Goal: Check status

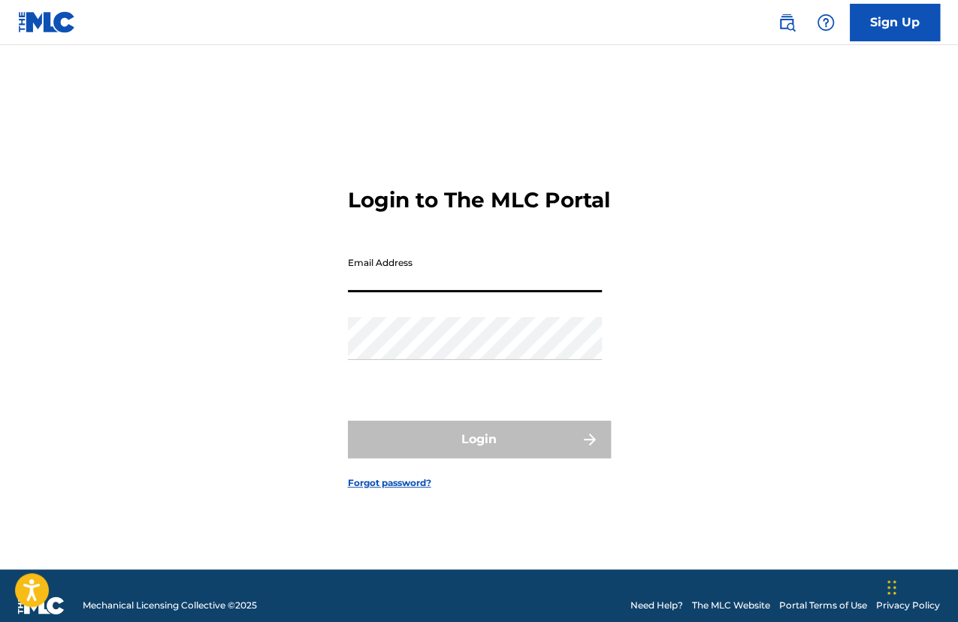
click at [361, 276] on input "Email Address" at bounding box center [475, 271] width 254 height 43
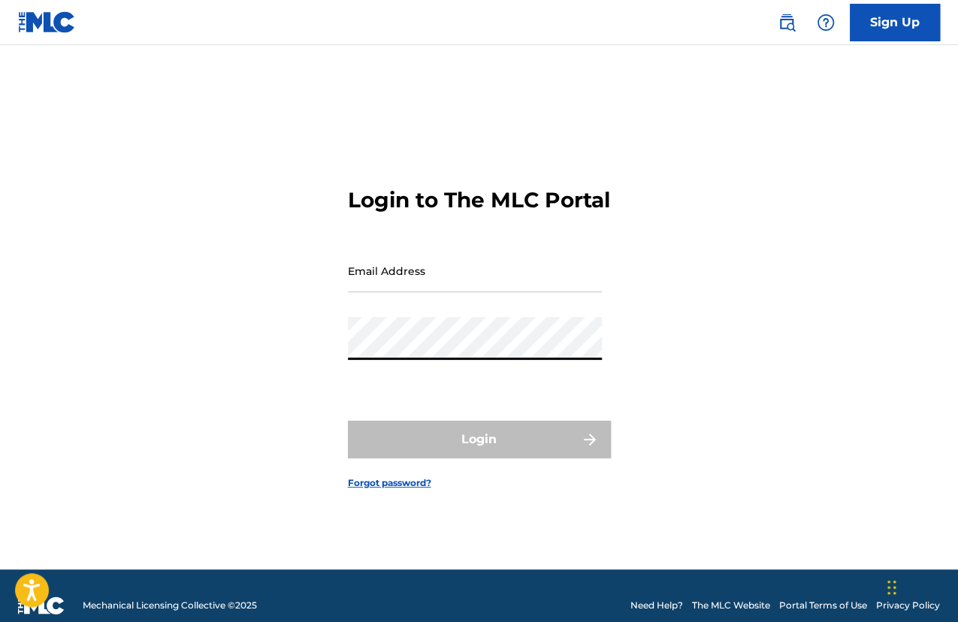
type input "[EMAIL_ADDRESS][DOMAIN_NAME]"
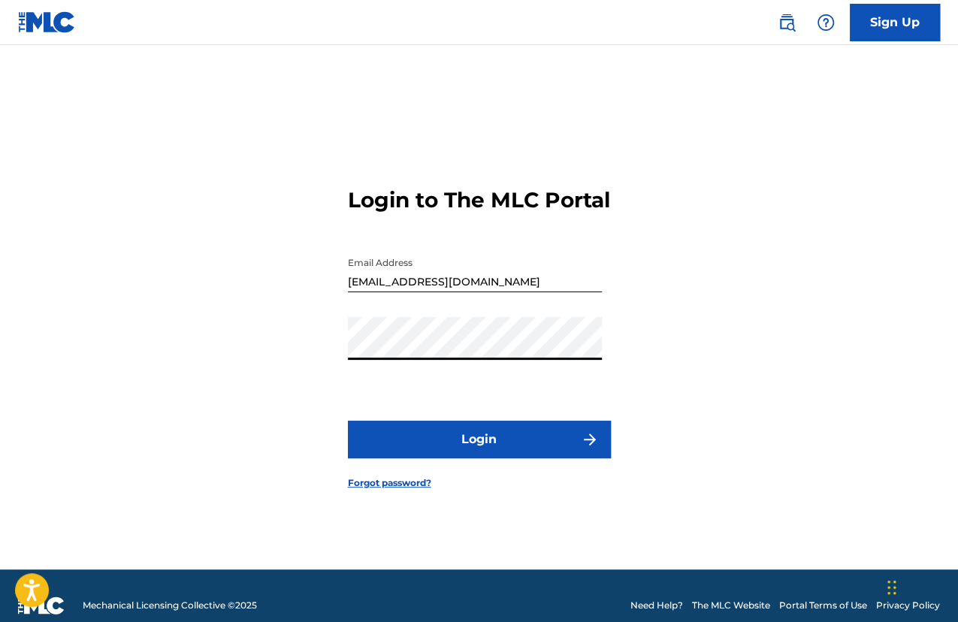
click at [438, 440] on button "Login" at bounding box center [479, 440] width 263 height 38
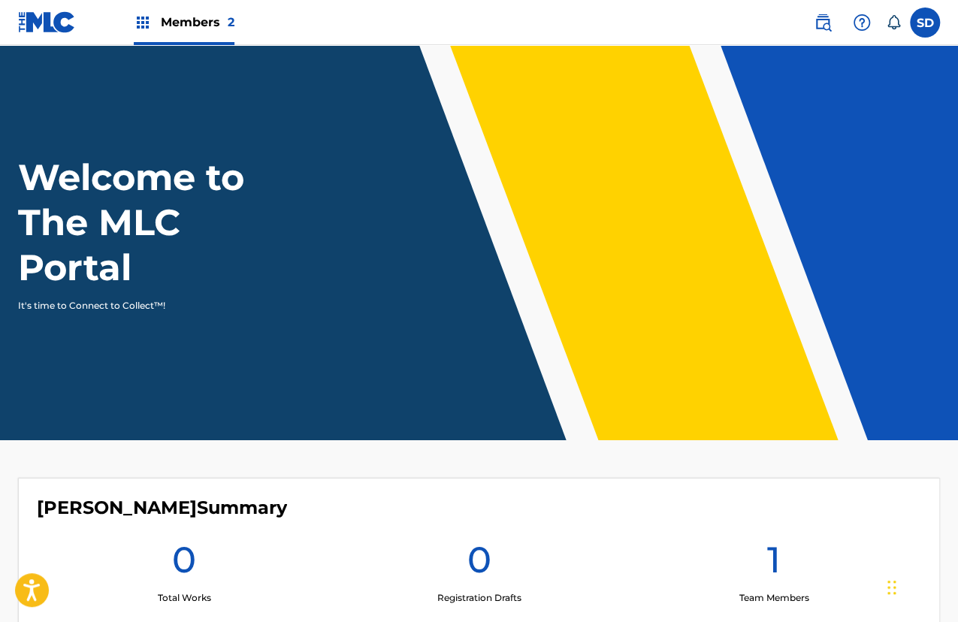
scroll to position [275, 0]
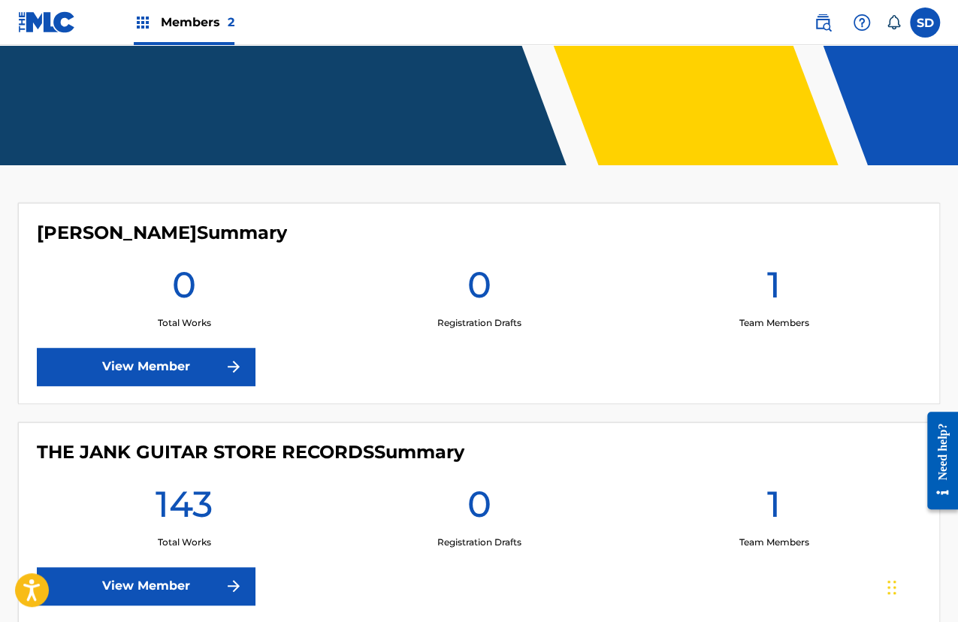
click at [180, 571] on link "View Member" at bounding box center [146, 586] width 218 height 38
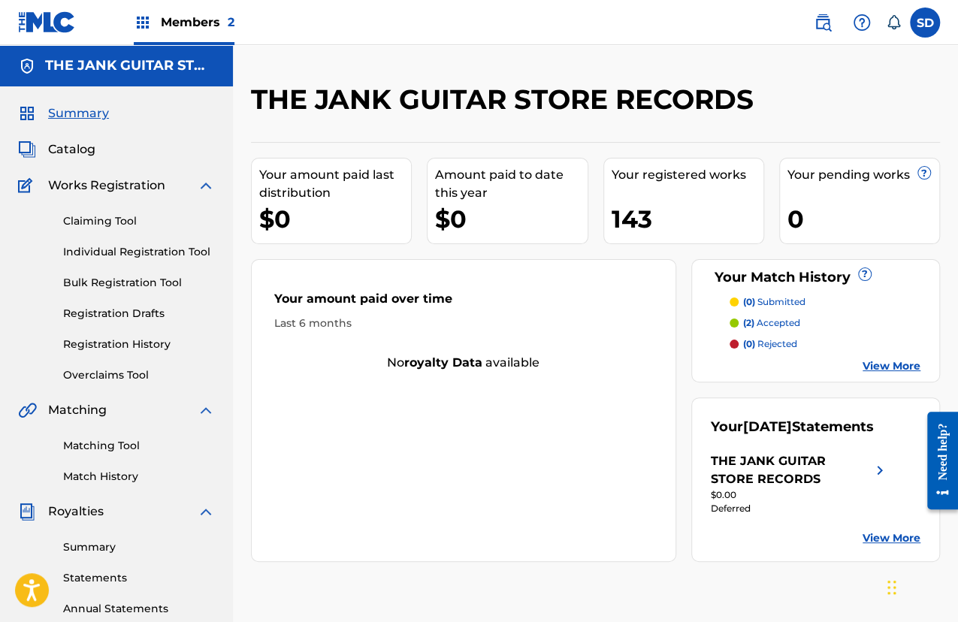
click at [116, 543] on link "Summary" at bounding box center [139, 548] width 152 height 16
